Goal: Task Accomplishment & Management: Manage account settings

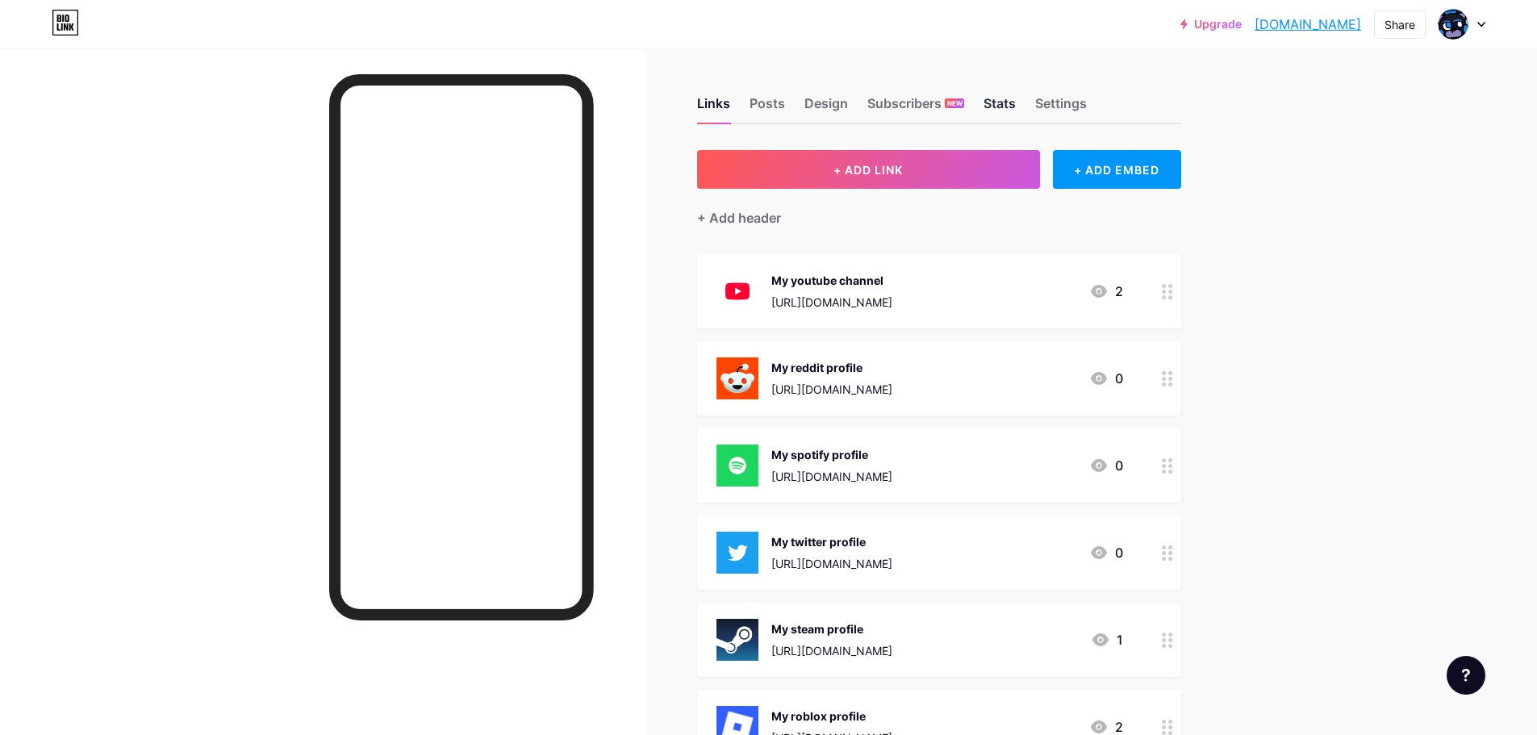
click at [1012, 105] on div "Stats" at bounding box center [999, 108] width 32 height 29
click at [1045, 109] on div "Settings" at bounding box center [1061, 108] width 52 height 29
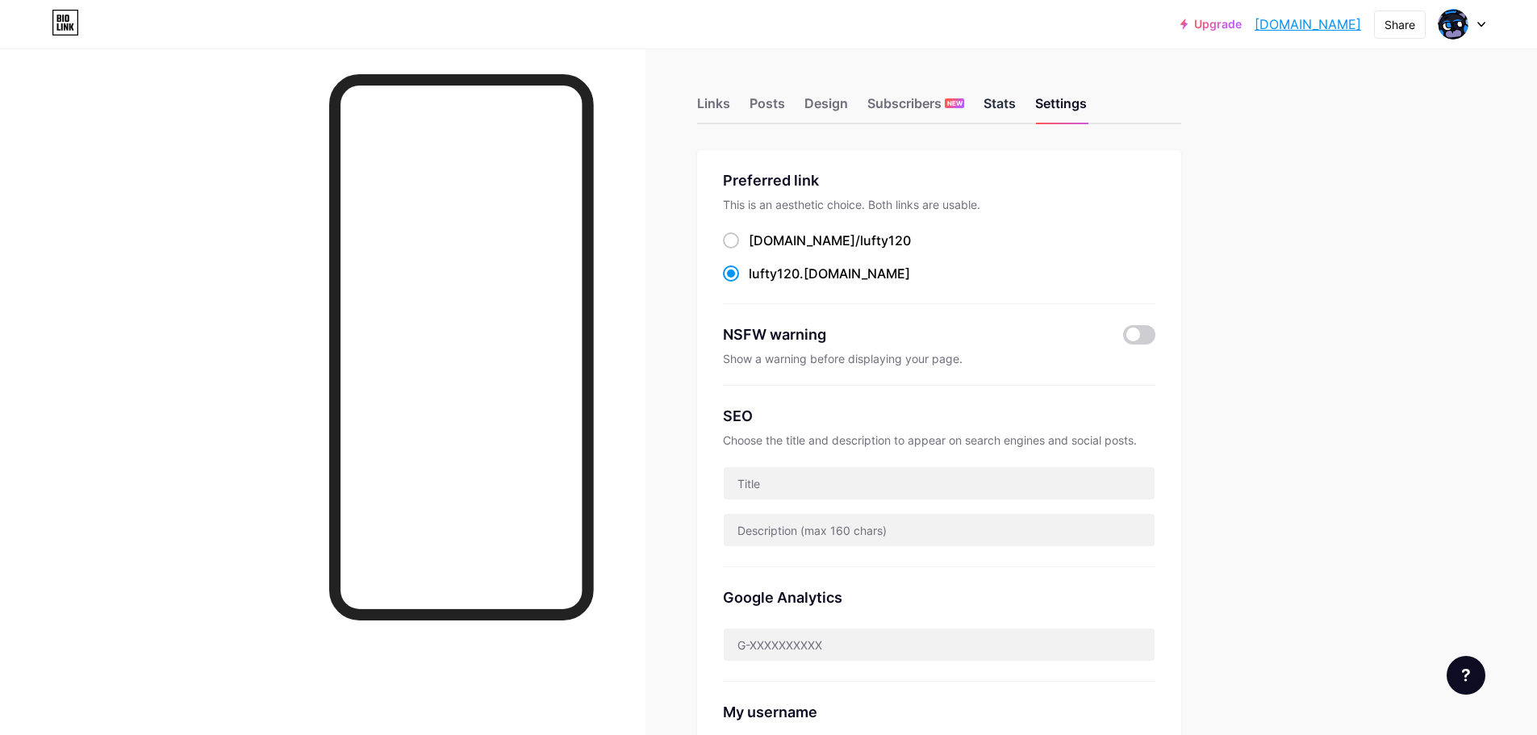
click at [1008, 112] on div "Stats" at bounding box center [999, 108] width 32 height 29
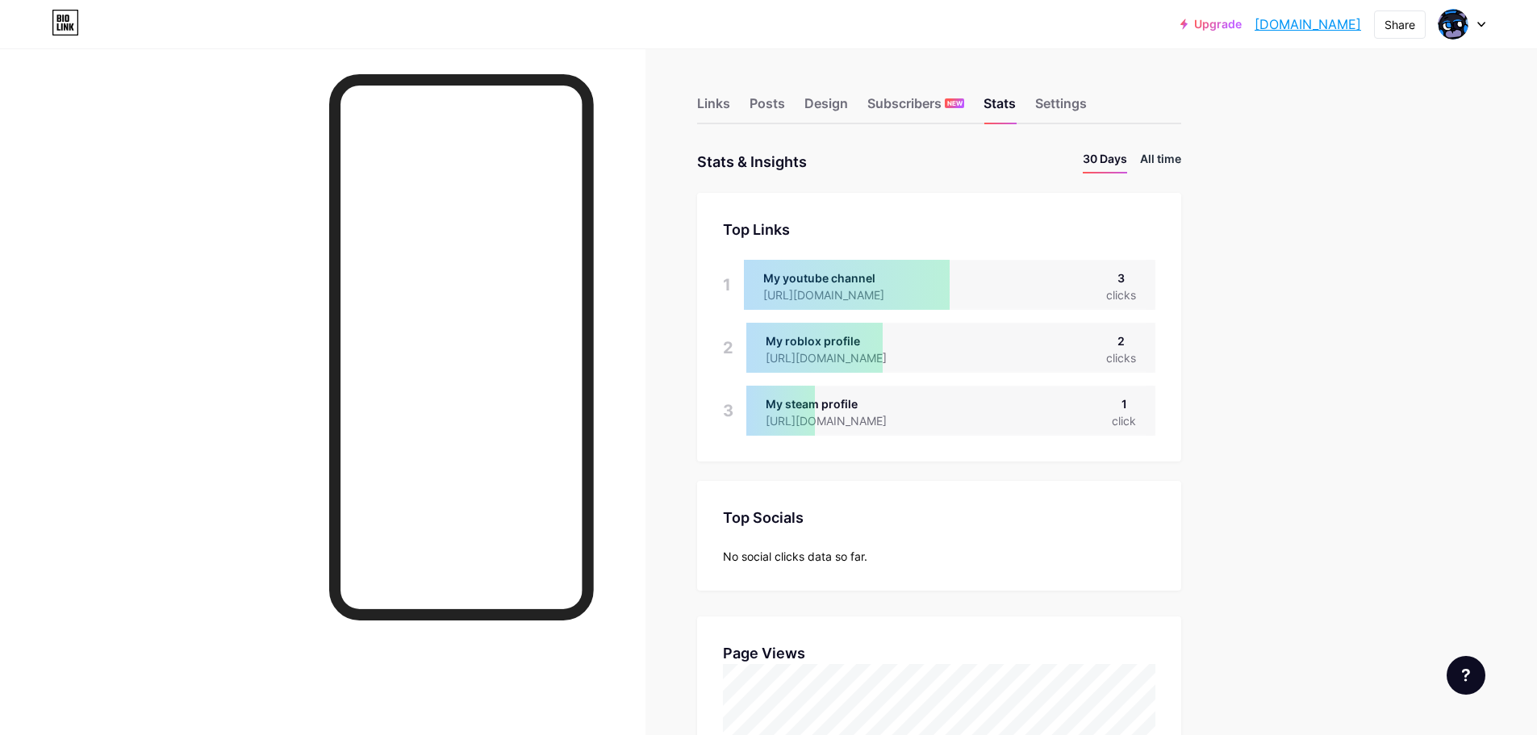
click at [1171, 161] on li "All time" at bounding box center [1160, 161] width 41 height 23
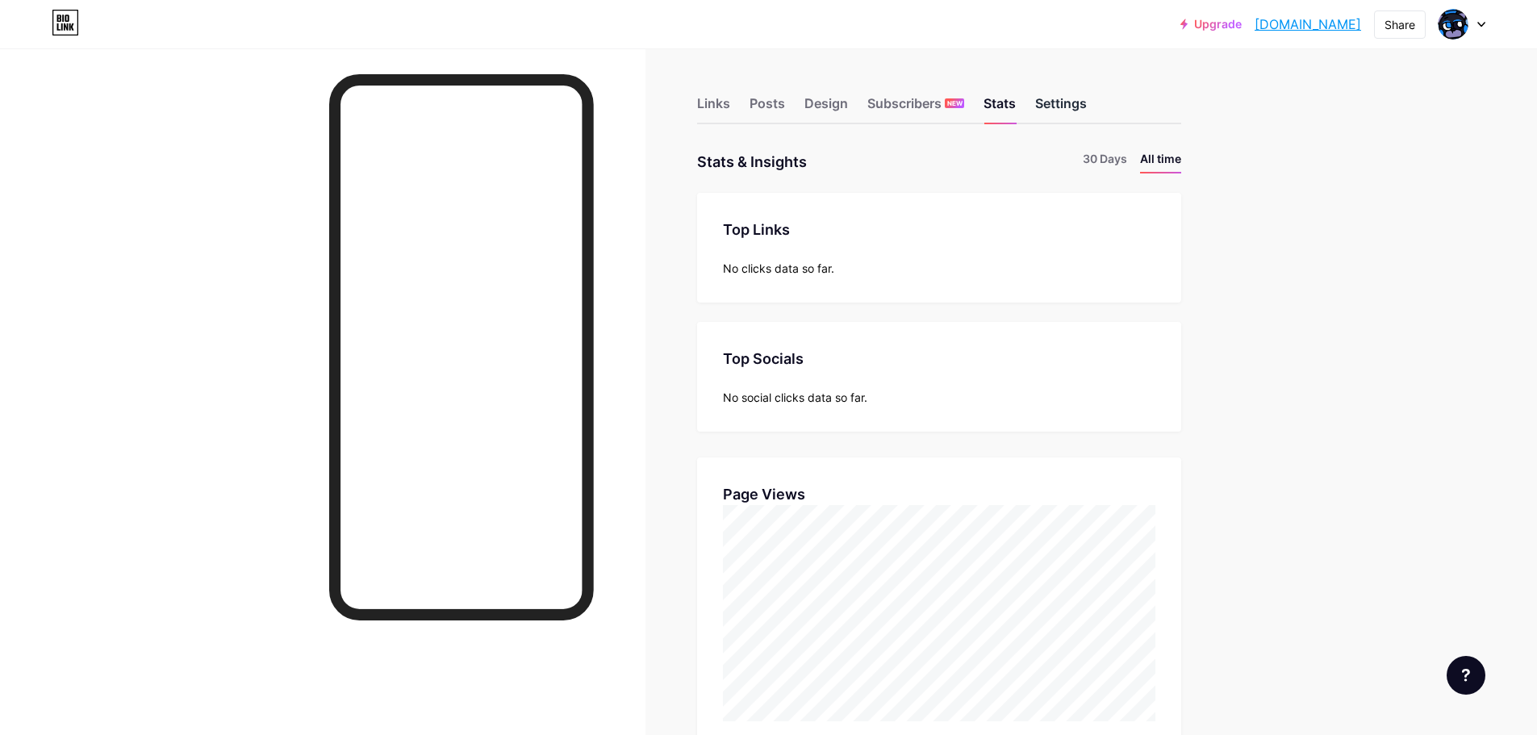
click at [1042, 115] on div "Settings" at bounding box center [1061, 108] width 52 height 29
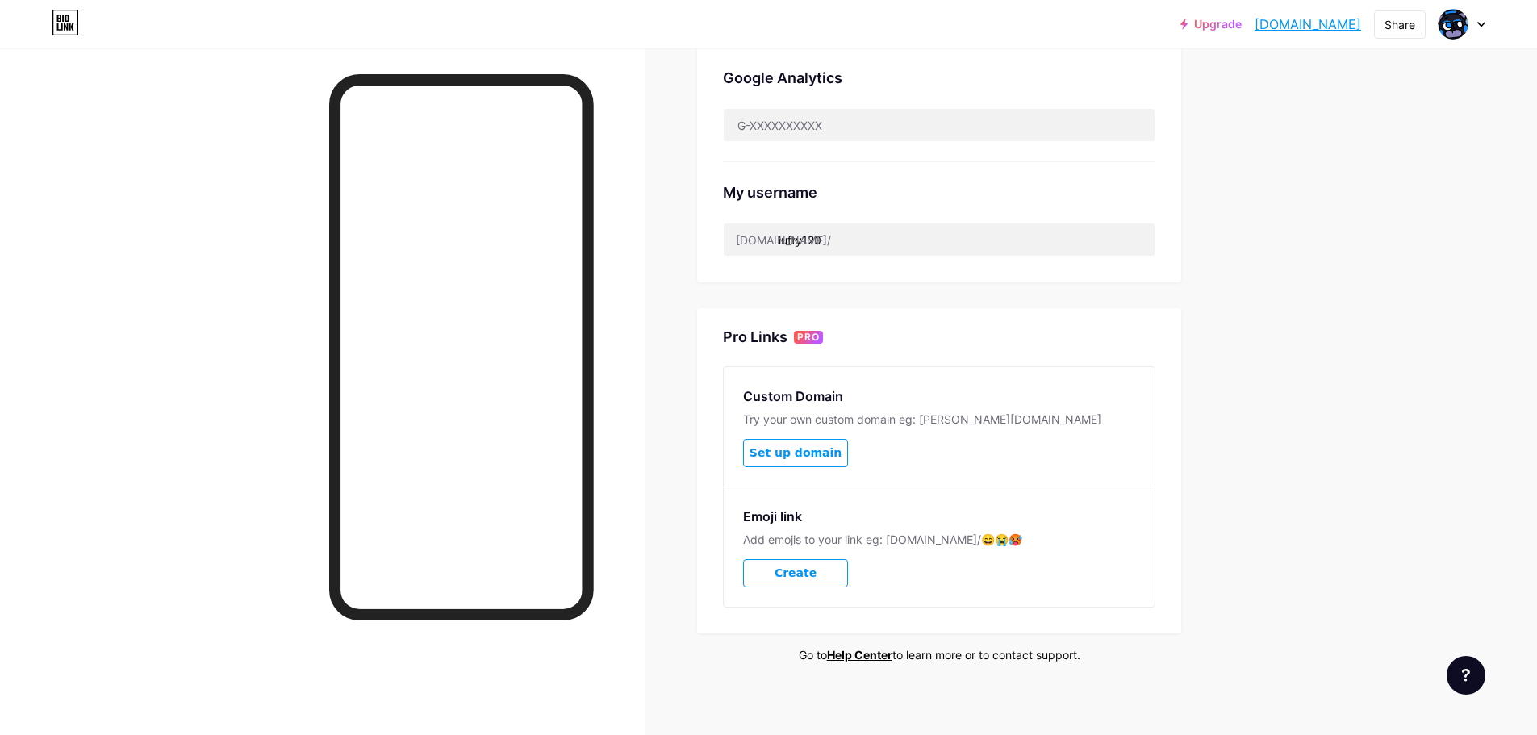
scroll to position [527, 0]
